Goal: Information Seeking & Learning: Learn about a topic

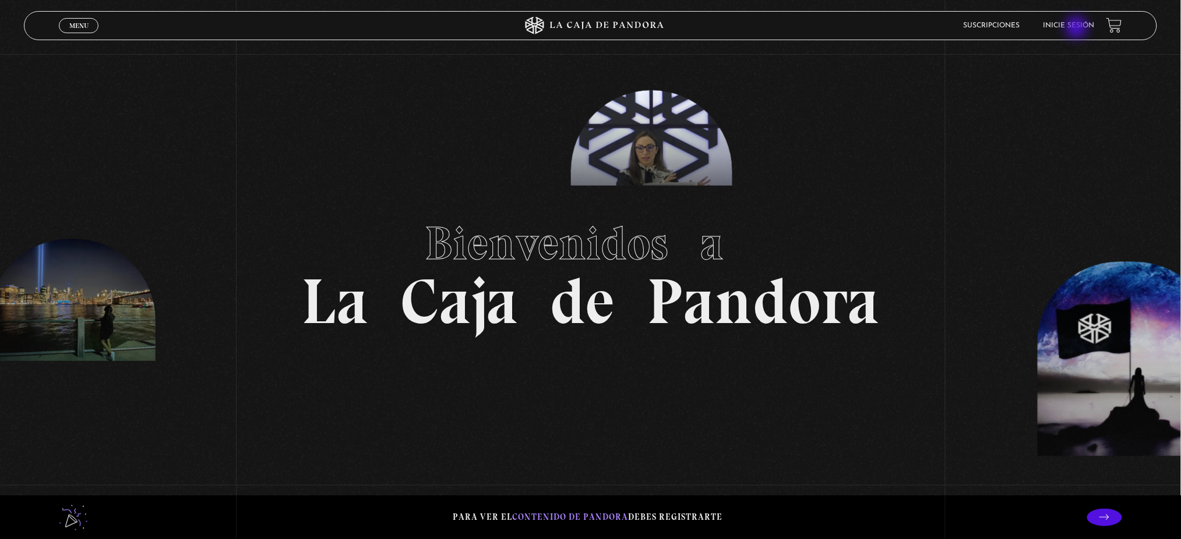
click at [1078, 29] on link "Inicie sesión" at bounding box center [1068, 25] width 51 height 7
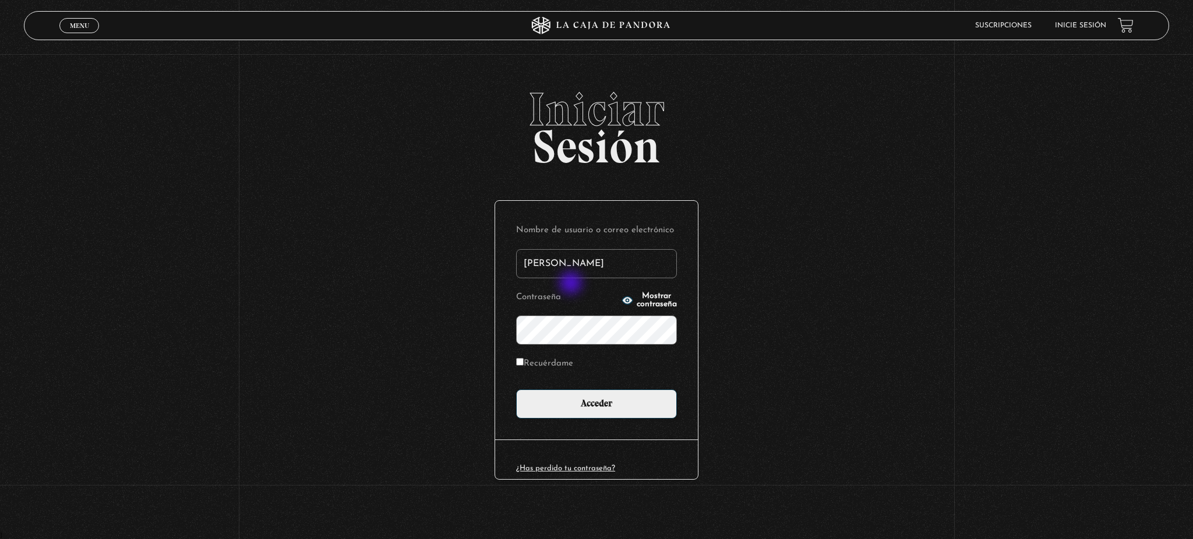
type input "[EMAIL_ADDRESS][DOMAIN_NAME]"
click at [516, 390] on input "Acceder" at bounding box center [596, 404] width 161 height 29
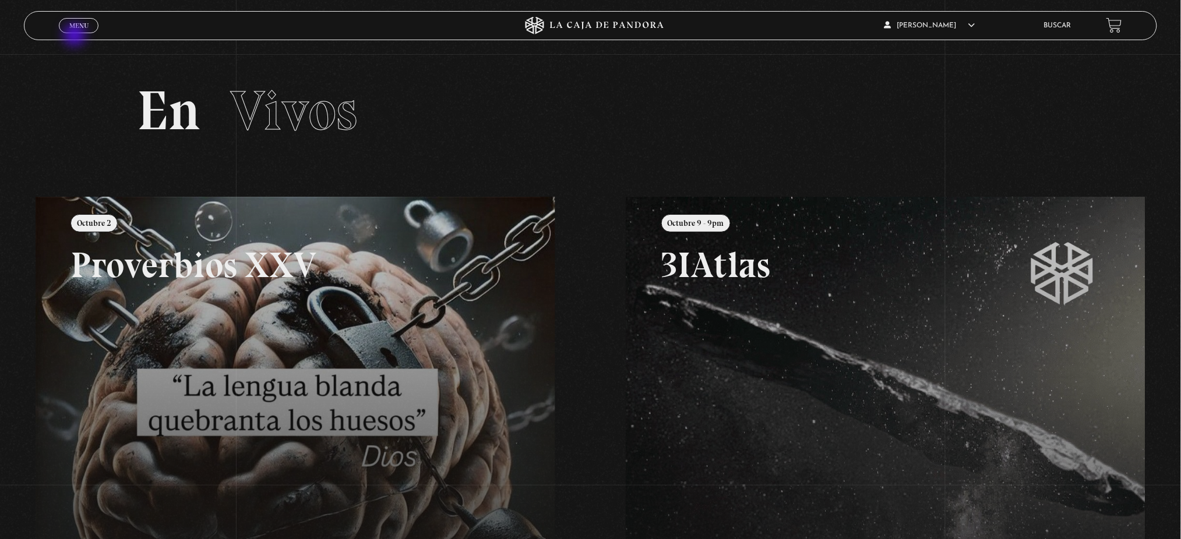
click at [76, 36] on div "Menu Cerrar" at bounding box center [236, 26] width 354 height 28
click at [82, 27] on span "Menu" at bounding box center [78, 25] width 19 height 7
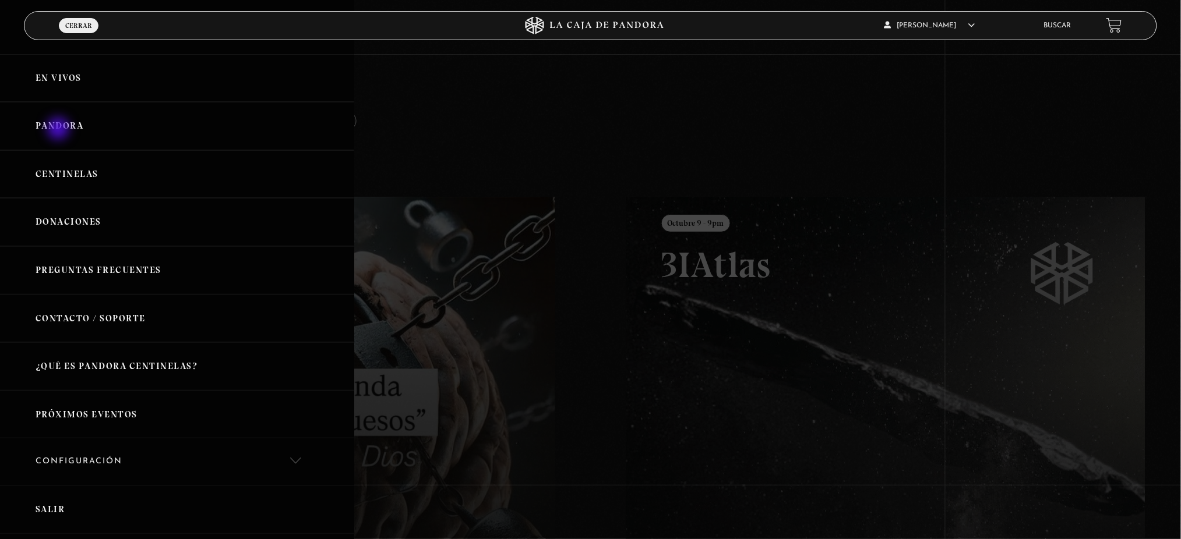
click at [59, 129] on link "Pandora" at bounding box center [177, 126] width 354 height 48
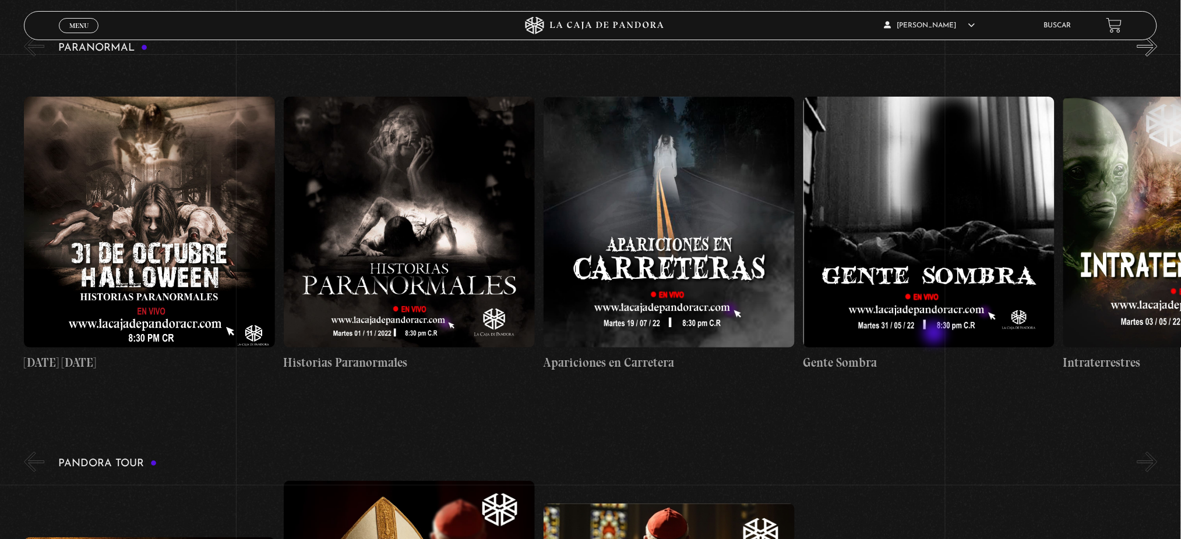
scroll to position [1399, 0]
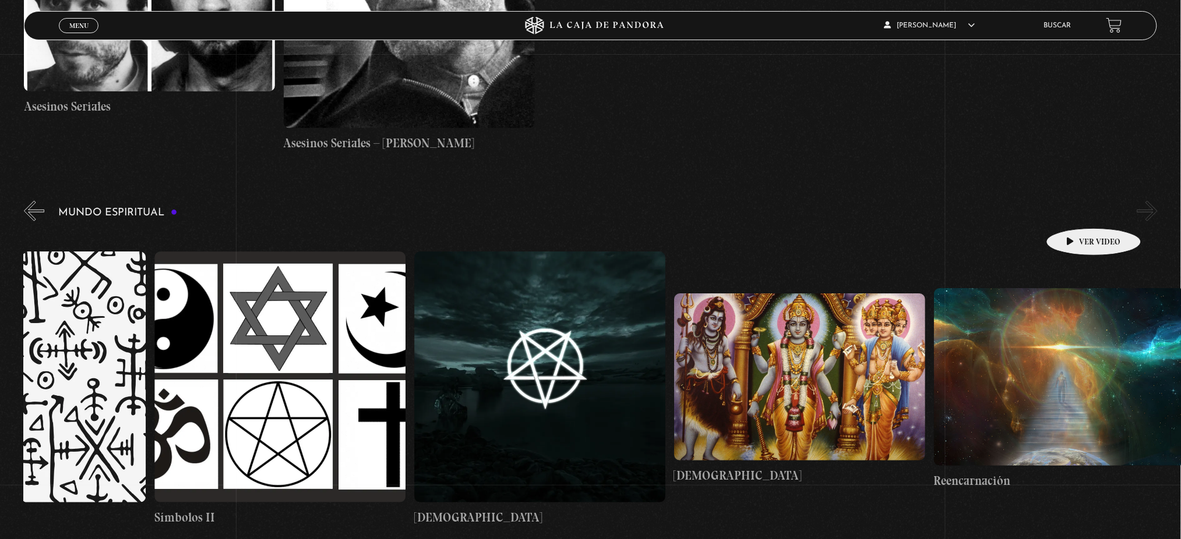
scroll to position [4925, 0]
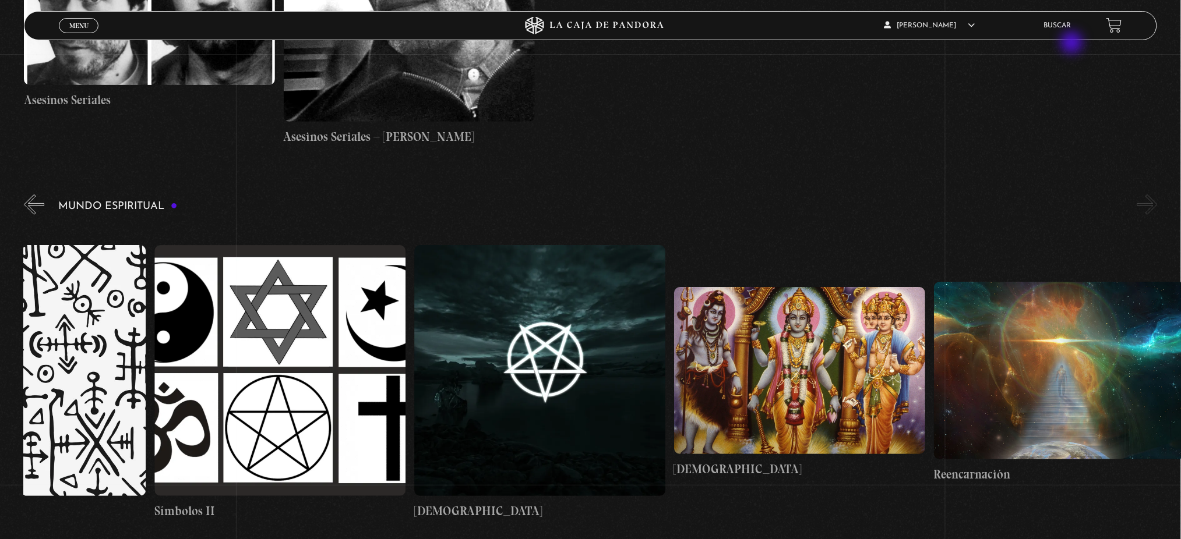
click at [1073, 44] on div "Asesinos Seriales Asesinos Seriales – Ed Gein" at bounding box center [602, 9] width 1157 height 276
click at [1071, 28] on link "Buscar" at bounding box center [1057, 25] width 27 height 7
click at [1063, 30] on li "Buscar" at bounding box center [1057, 25] width 27 height 18
click at [1070, 24] on link "Buscar" at bounding box center [1057, 25] width 27 height 7
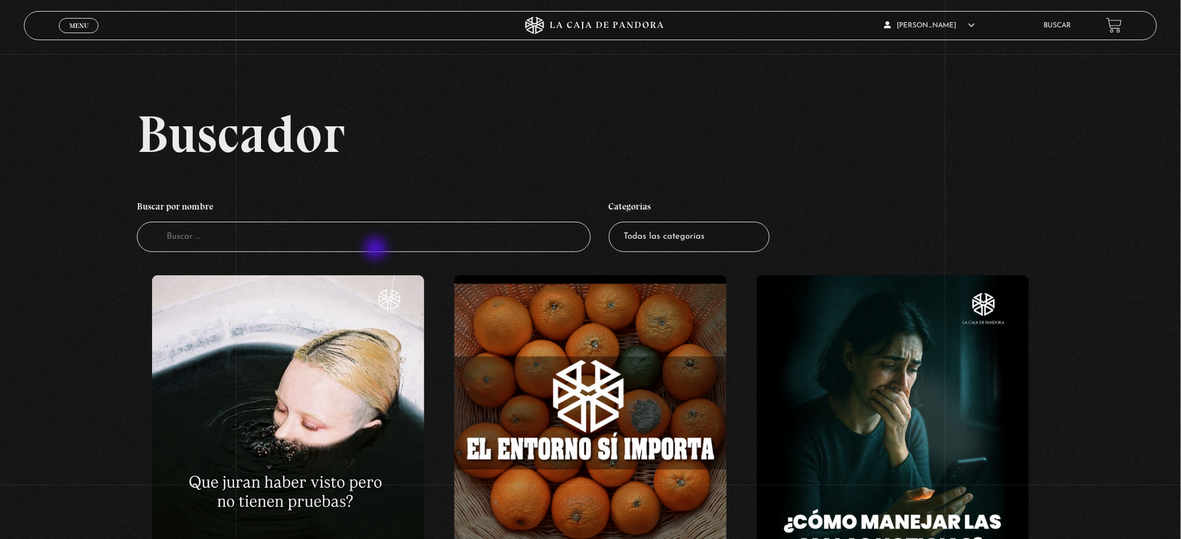
click at [377, 250] on input "Buscador" at bounding box center [363, 237] width 453 height 31
type input "sociedad"
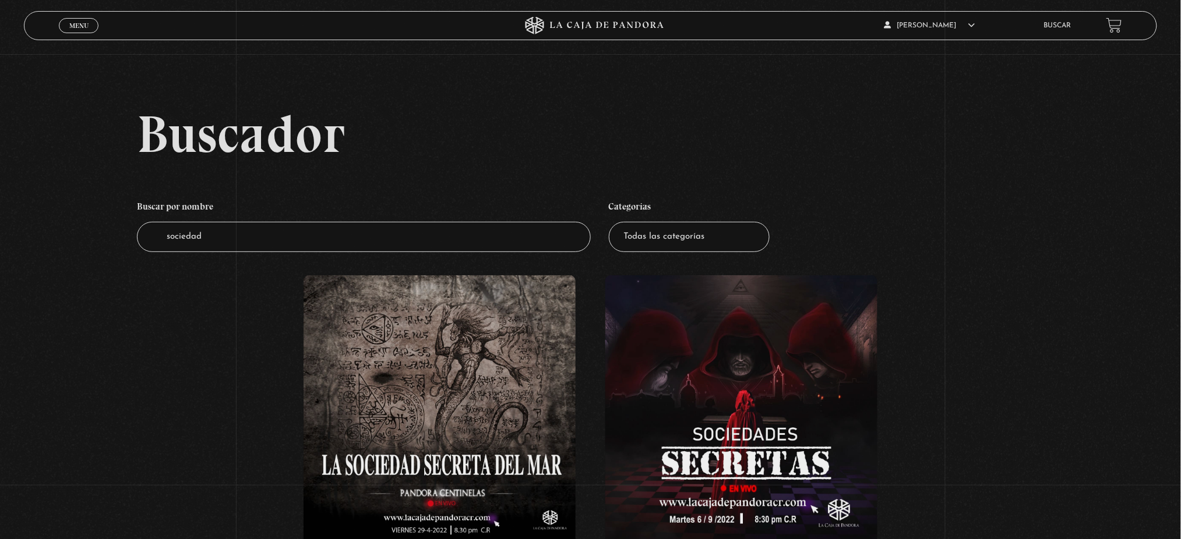
scroll to position [167, 0]
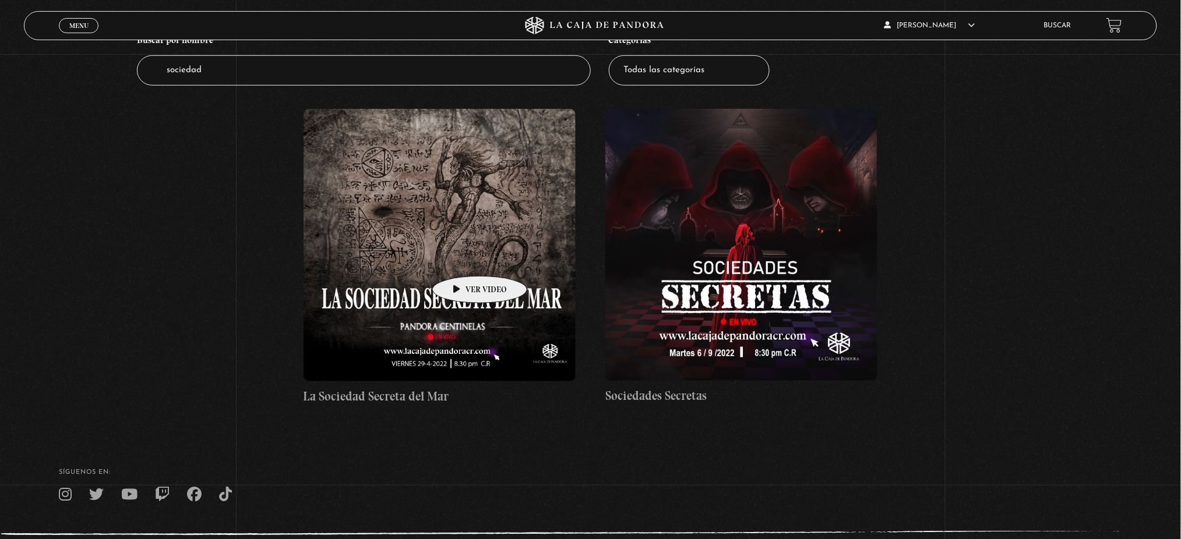
click at [461, 259] on figure at bounding box center [440, 245] width 272 height 272
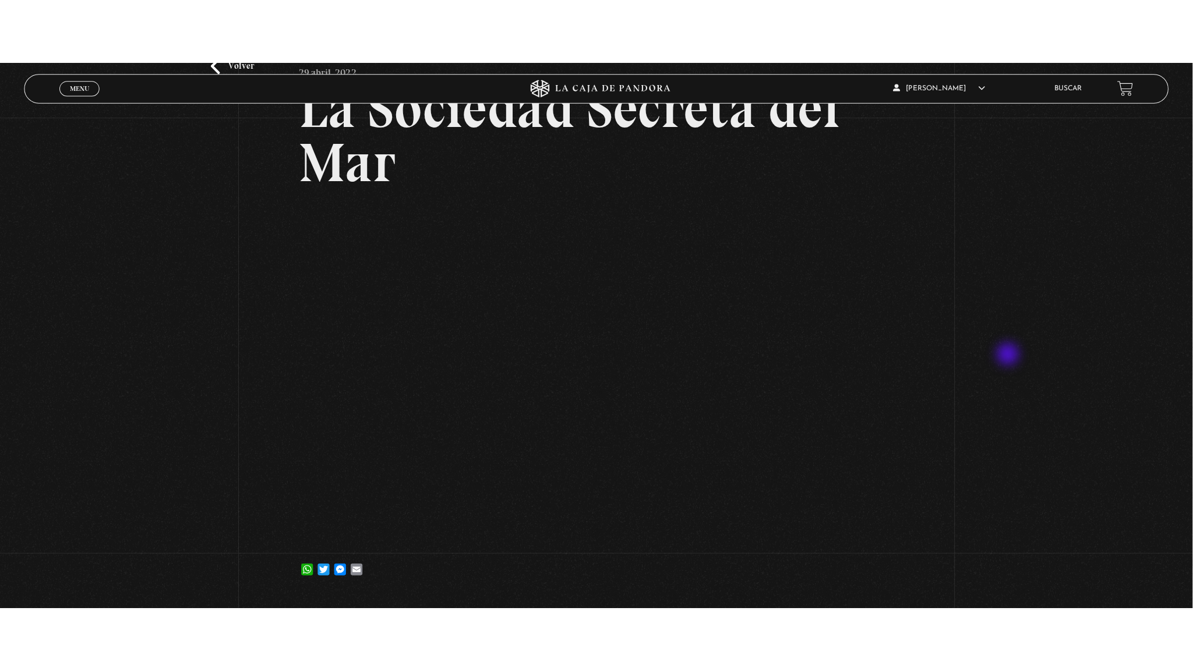
scroll to position [154, 0]
